Goal: Transaction & Acquisition: Purchase product/service

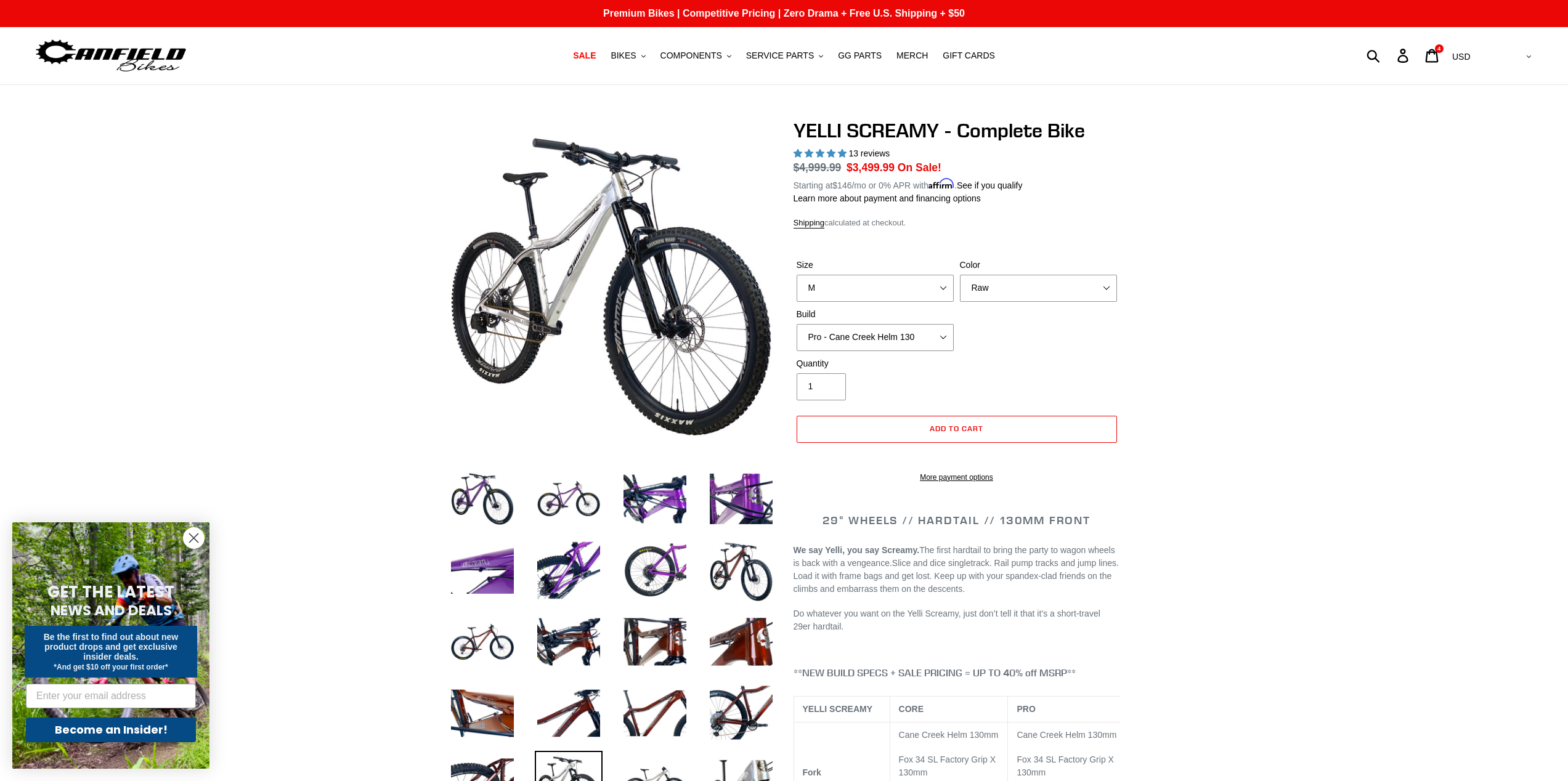
select select "highest-rating"
click at [633, 57] on span "BIKES" at bounding box center [624, 55] width 26 height 11
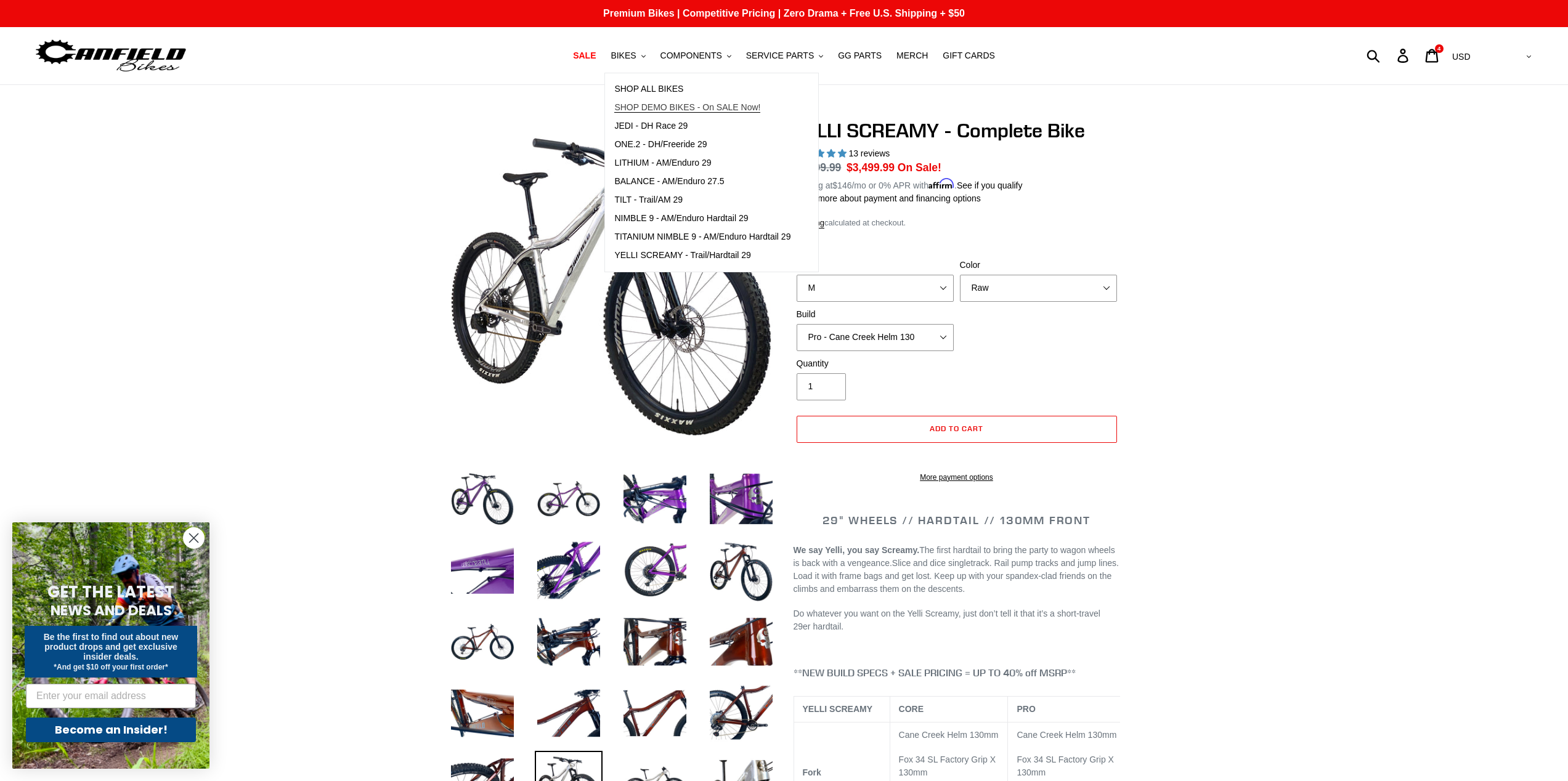
click at [660, 107] on span "SHOP DEMO BIKES - On SALE Now!" at bounding box center [687, 107] width 146 height 11
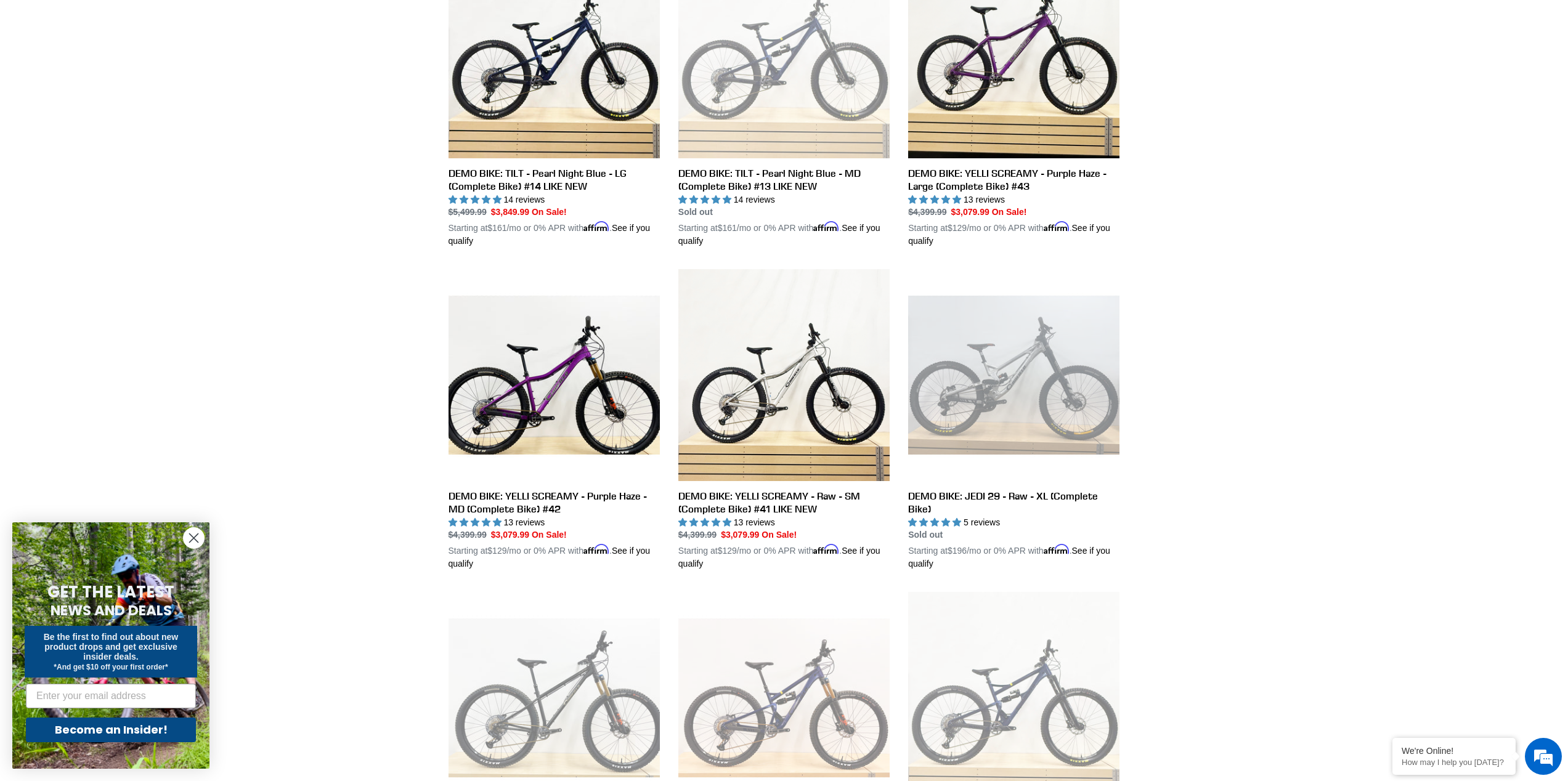
scroll to position [1056, 0]
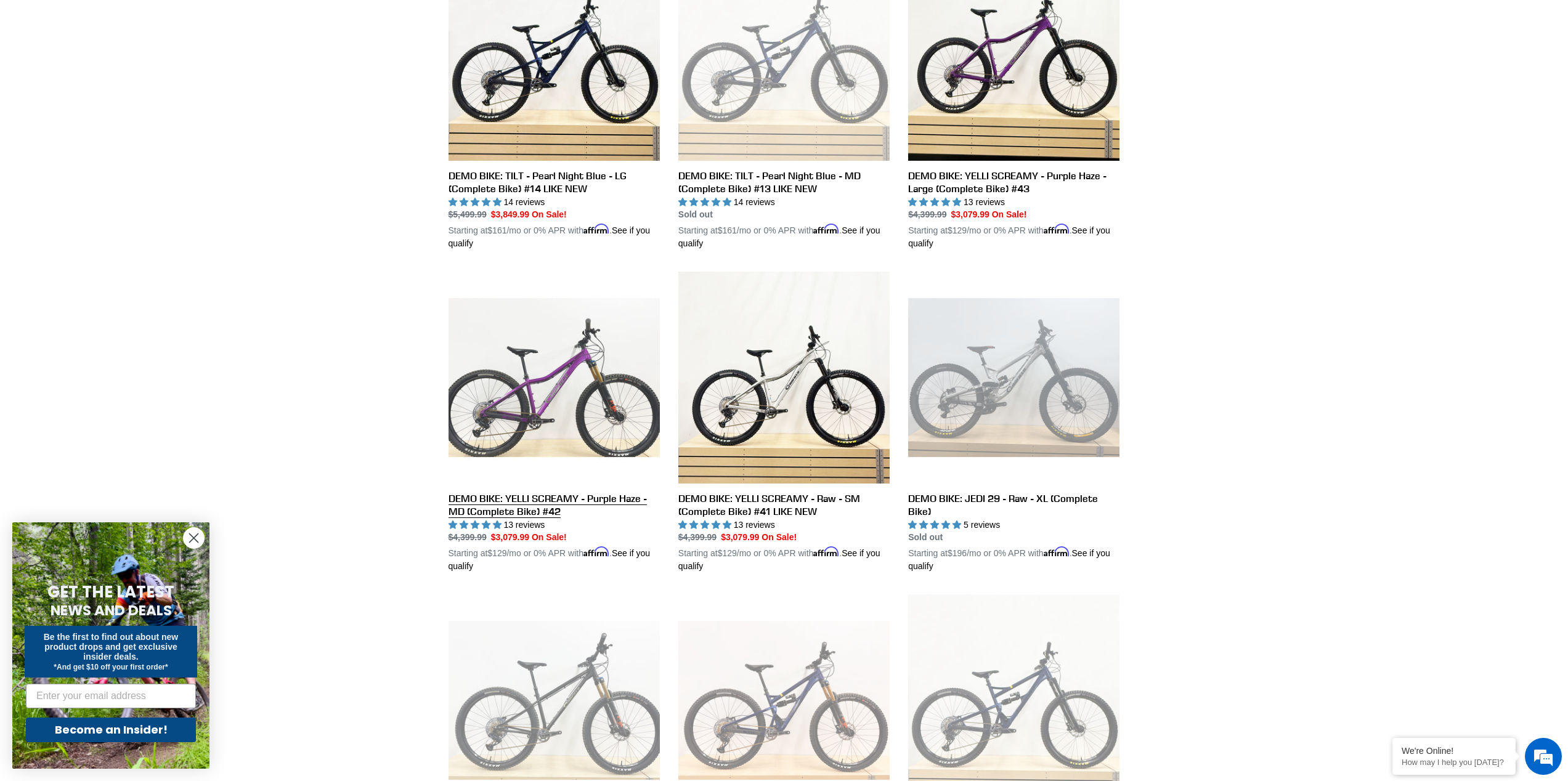
click at [617, 408] on link "DEMO BIKE: YELLI SCREAMY - Purple Haze - MD (Complete Bike) #42" at bounding box center [554, 422] width 211 height 301
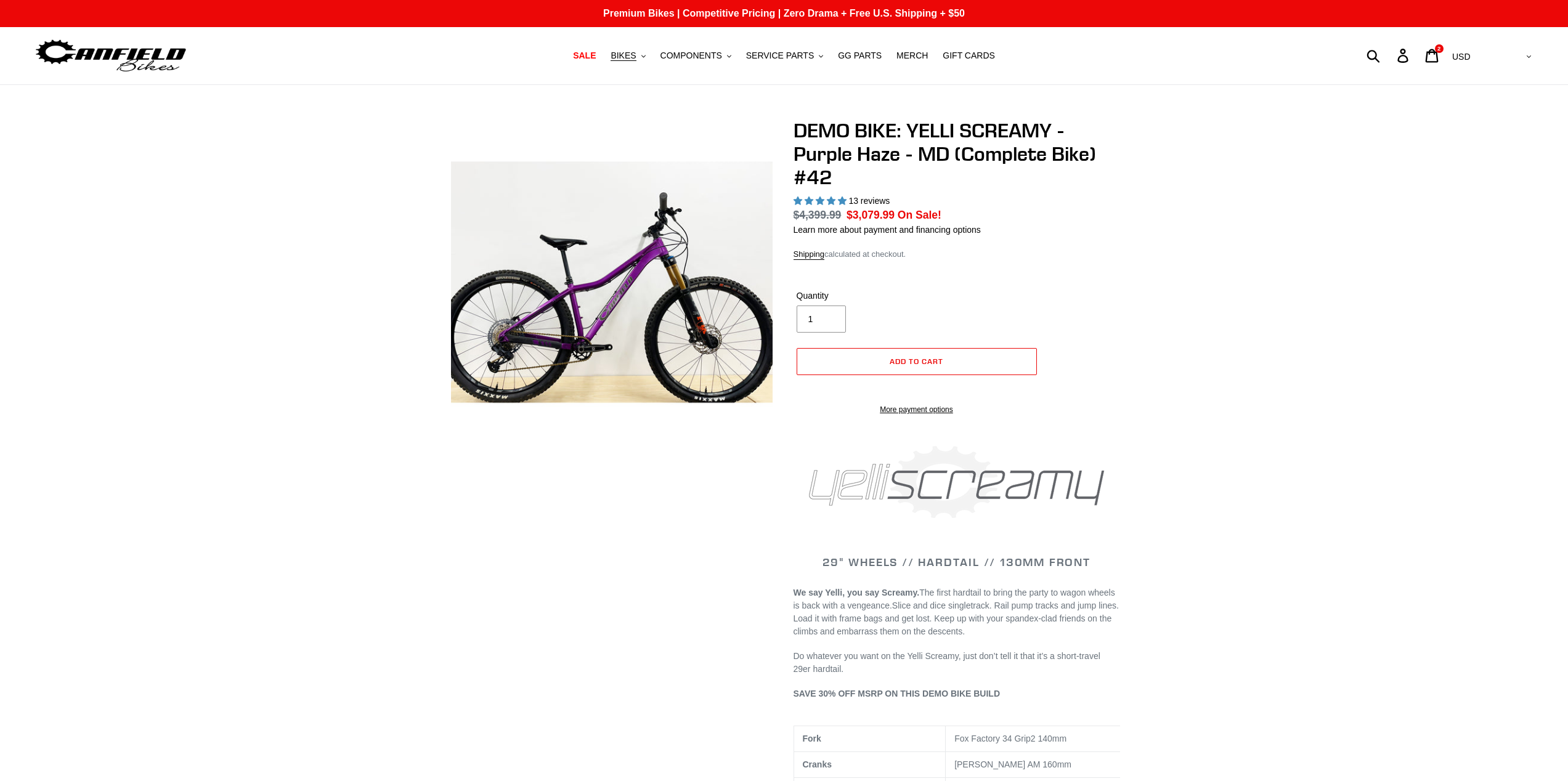
select select "highest-rating"
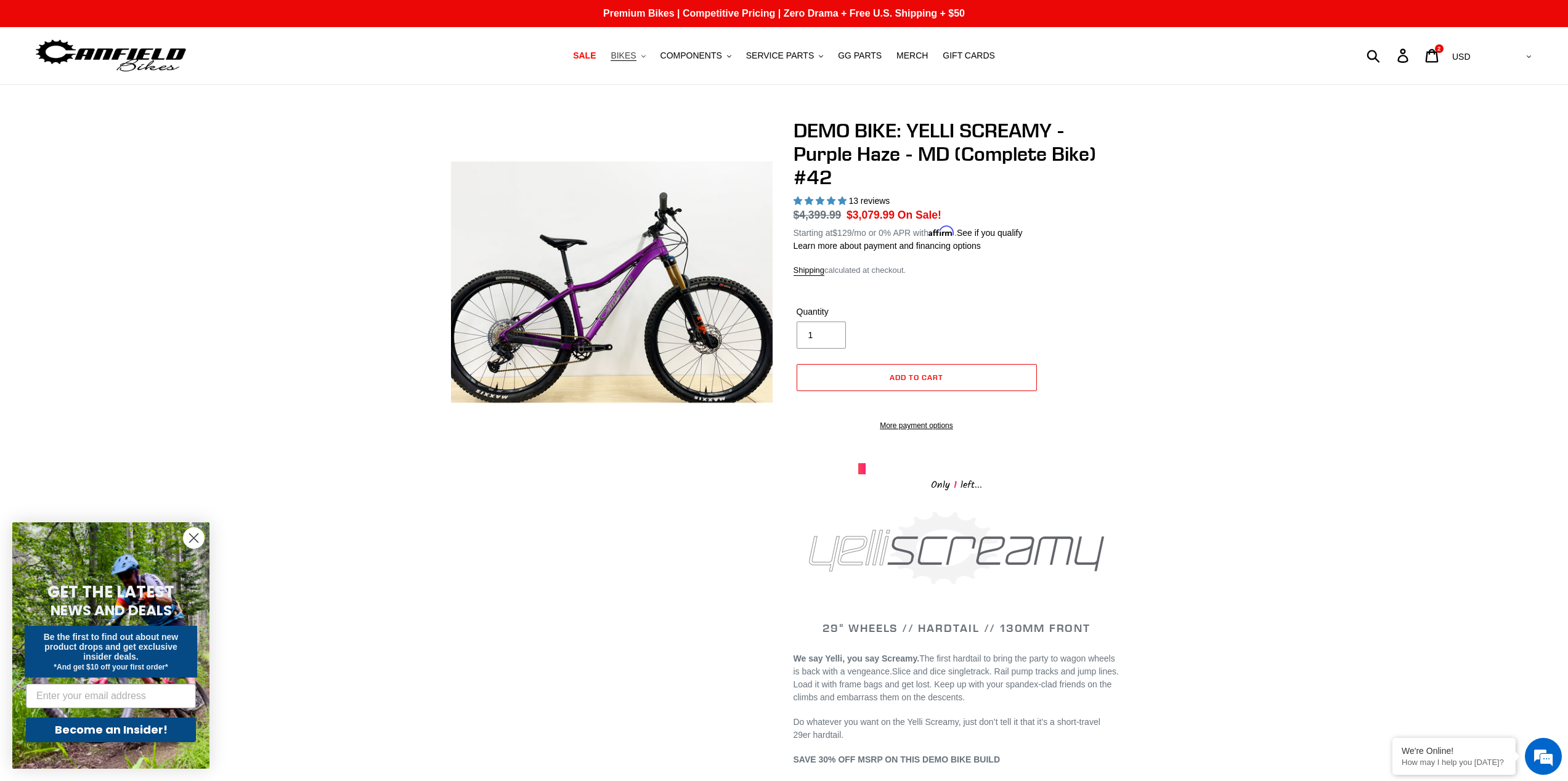
click at [633, 54] on span "BIKES" at bounding box center [624, 55] width 26 height 11
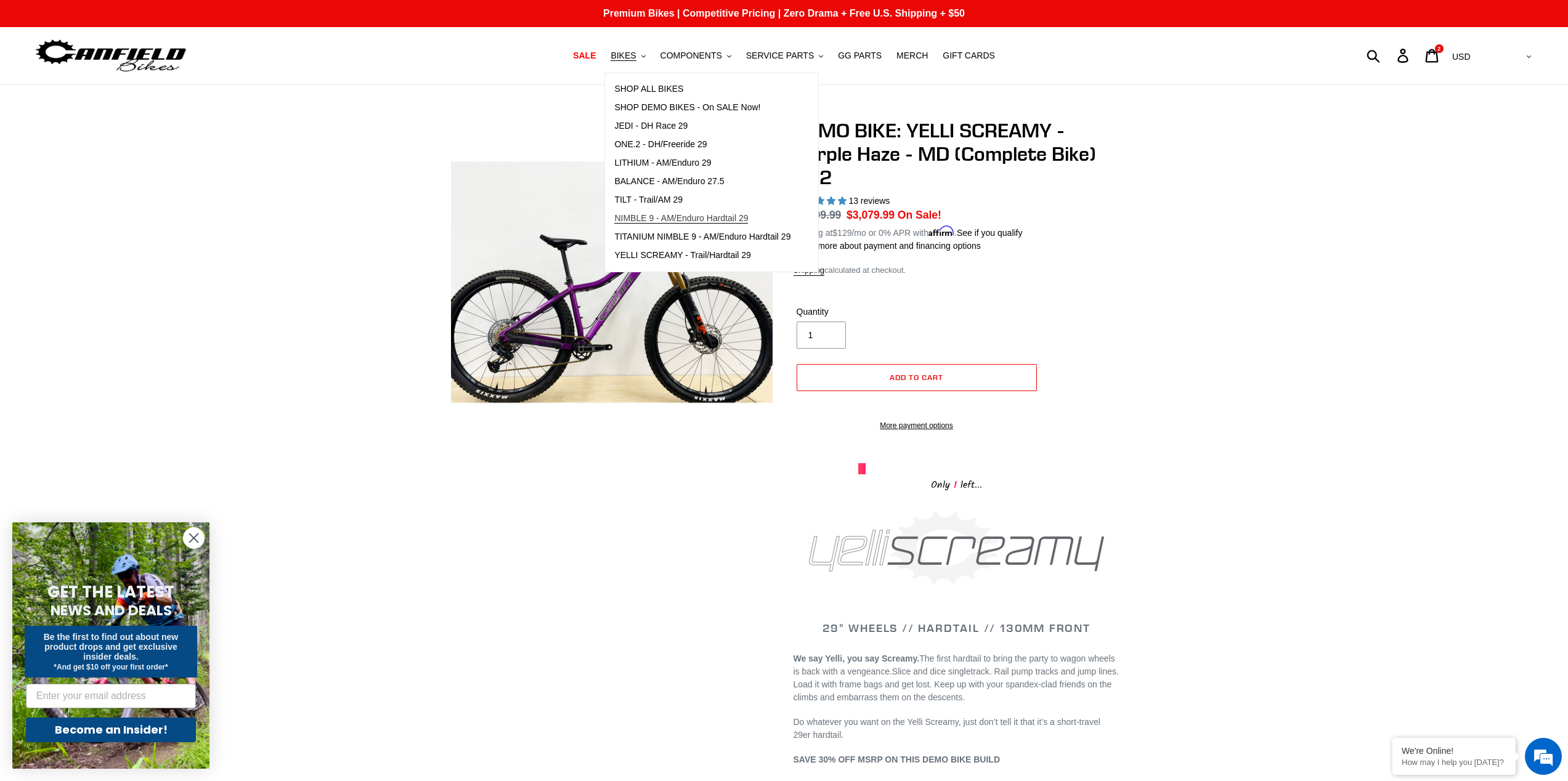
click at [667, 222] on span "NIMBLE 9 - AM/Enduro Hardtail 29" at bounding box center [681, 218] width 134 height 11
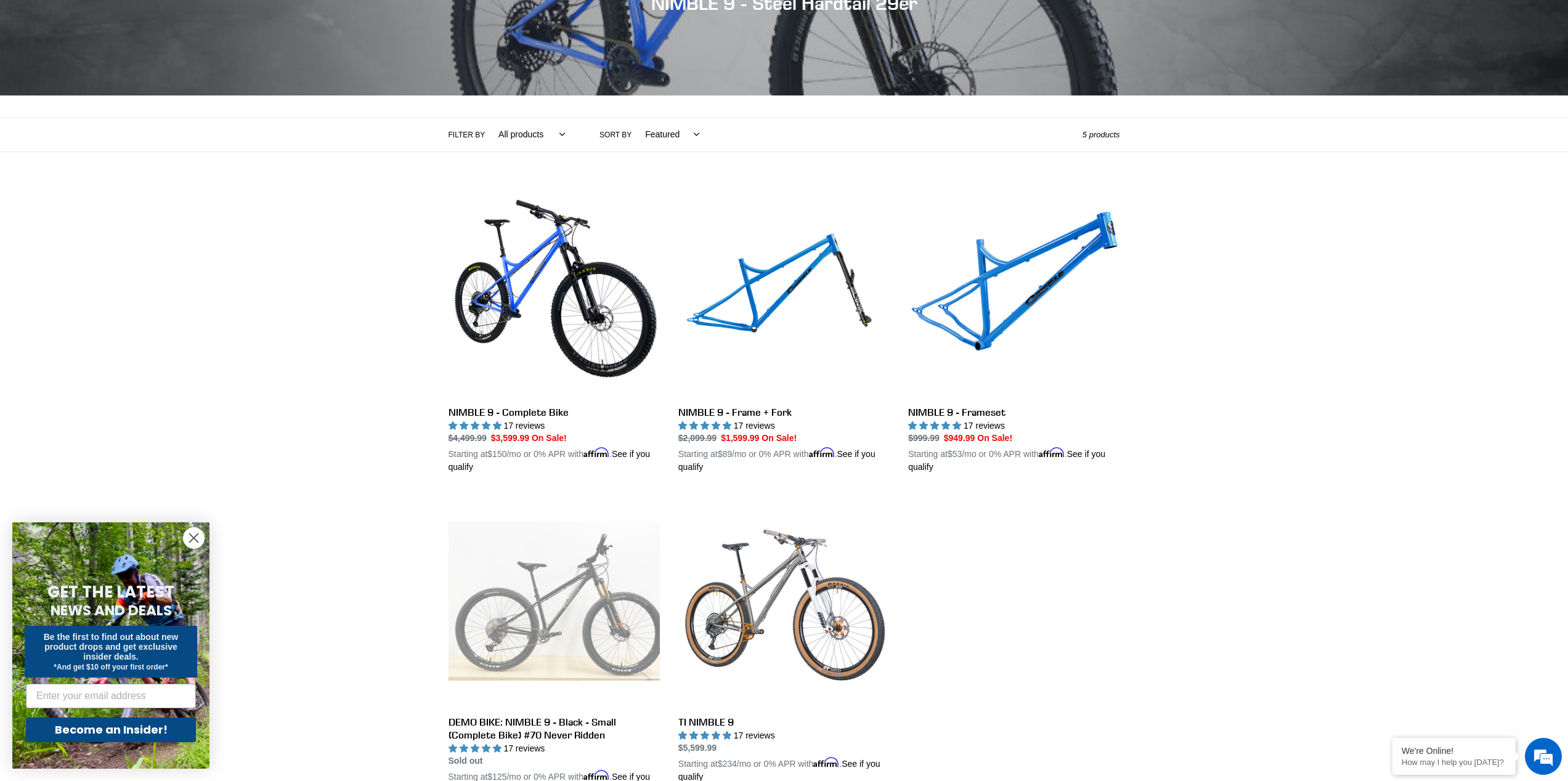
scroll to position [270, 0]
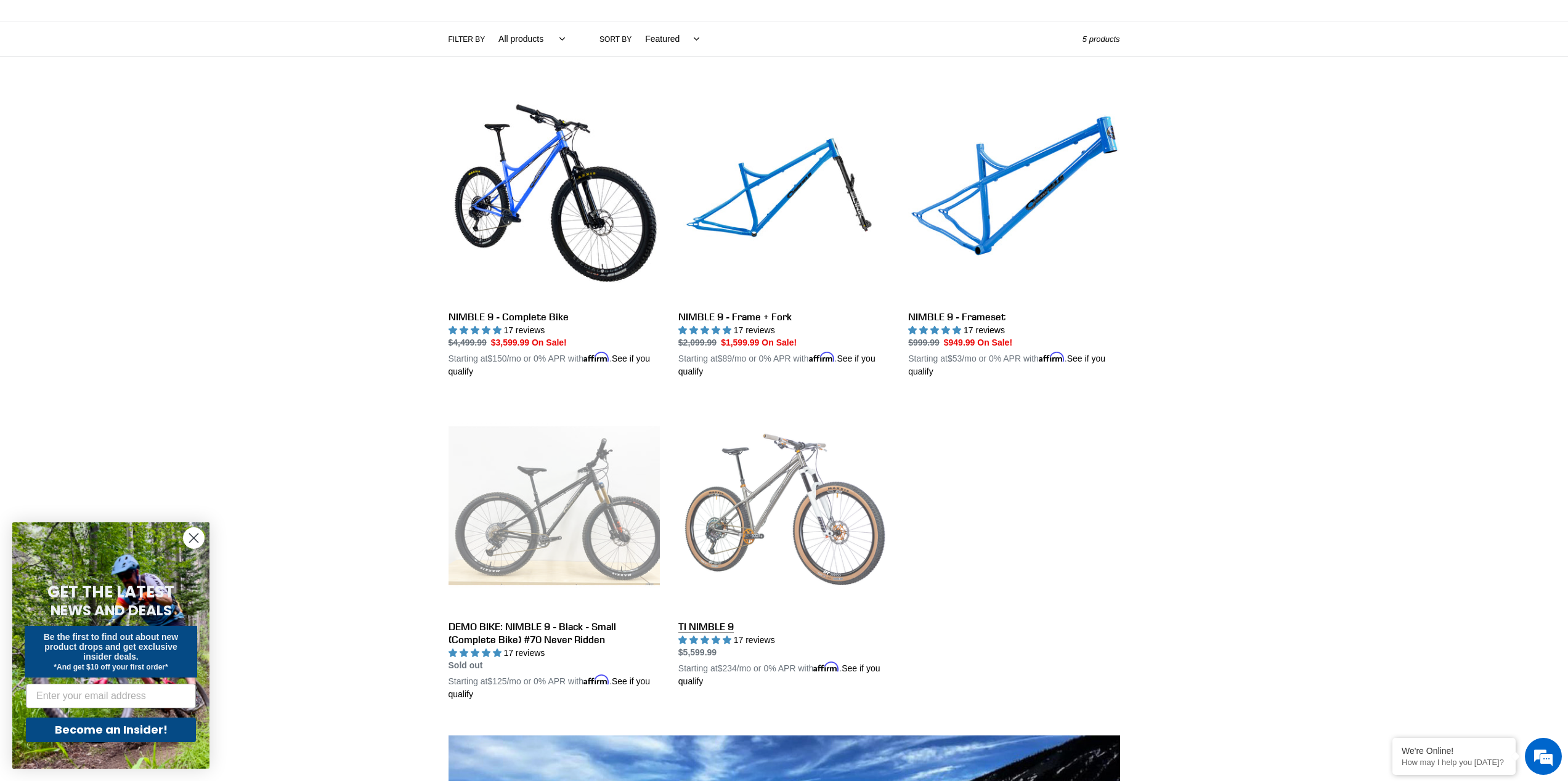
click at [833, 507] on link "TI NIMBLE 9" at bounding box center [784, 543] width 211 height 288
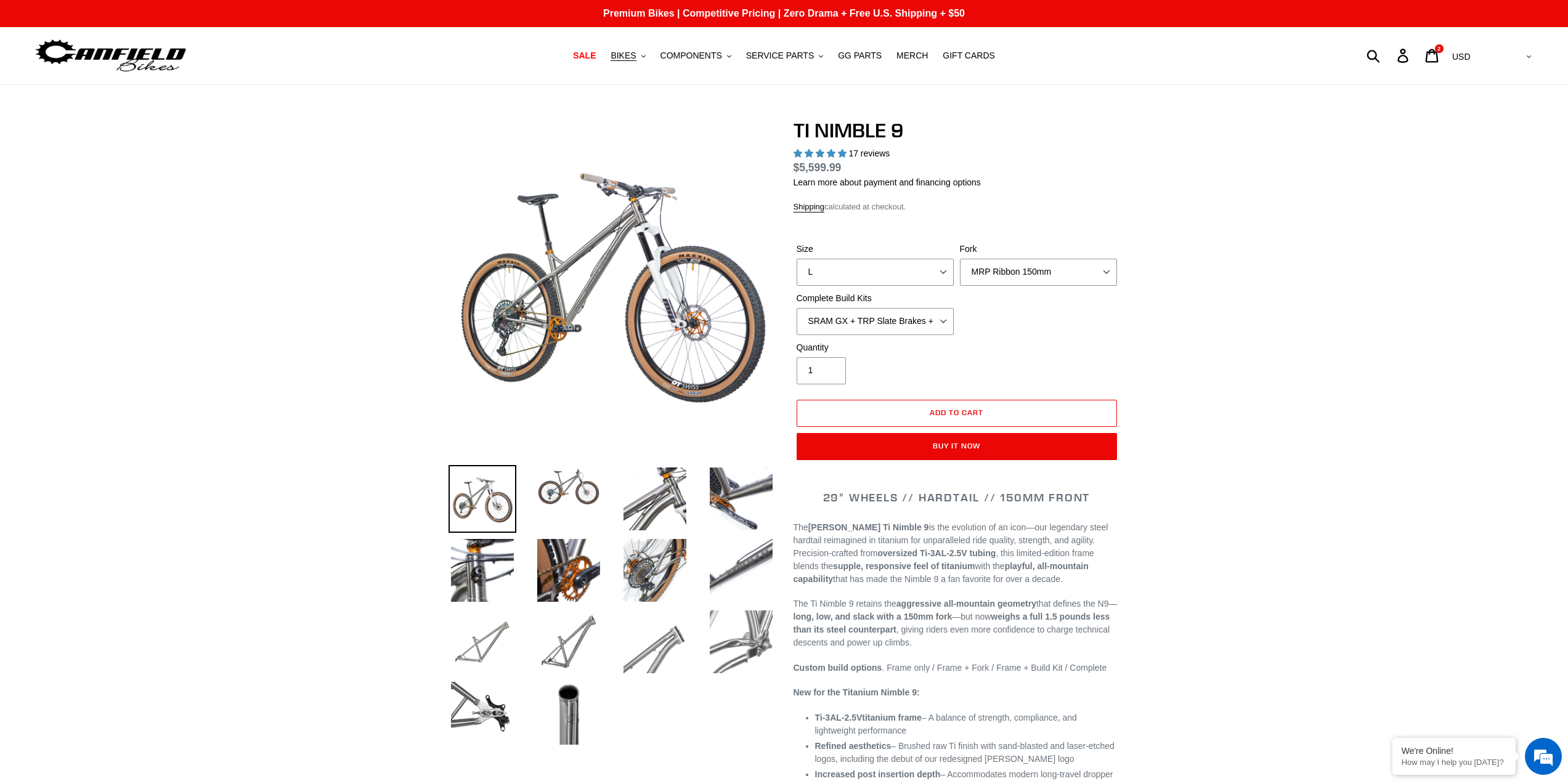
select select "highest-rating"
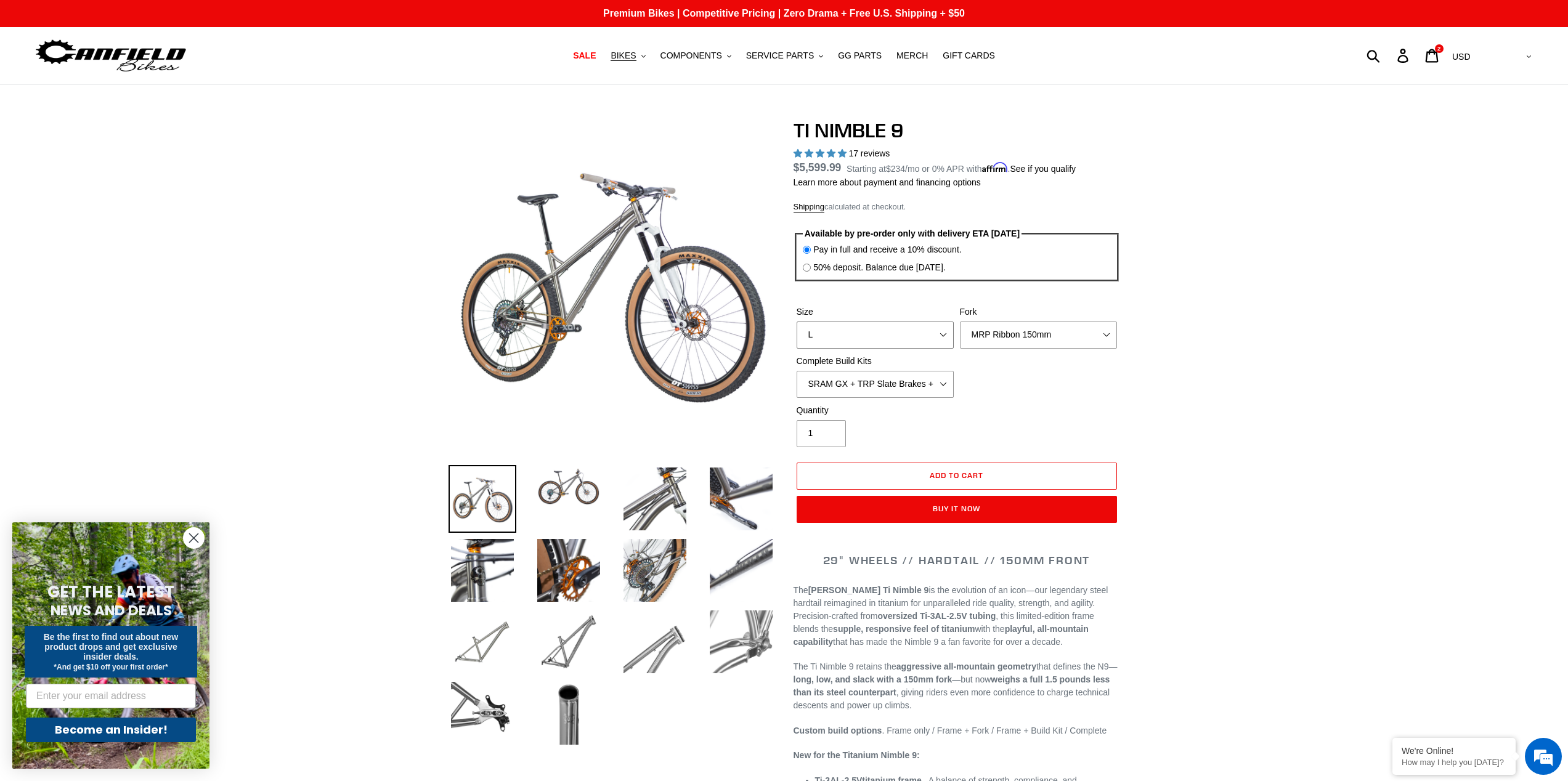
select select "M"
select select "SHIMANO XTR + HOPE Brakes + DT Swiss Carbon Wheels"
click at [933, 419] on div "Quantity 1" at bounding box center [875, 426] width 163 height 43
